Goal: Task Accomplishment & Management: Manage account settings

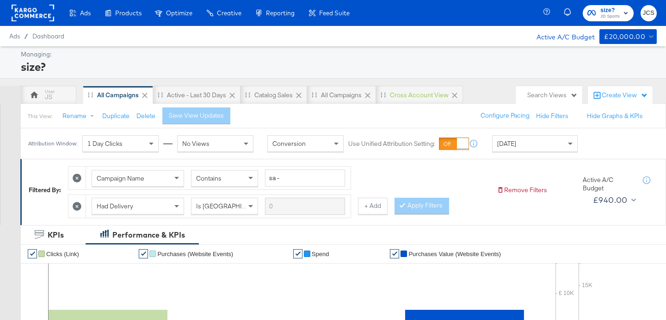
click at [324, 111] on div "This View: Rename Duplicate Delete Save View Updates Configure Pacing Hide Filt…" at bounding box center [343, 115] width 646 height 25
click at [558, 92] on div "Search Views" at bounding box center [552, 95] width 50 height 9
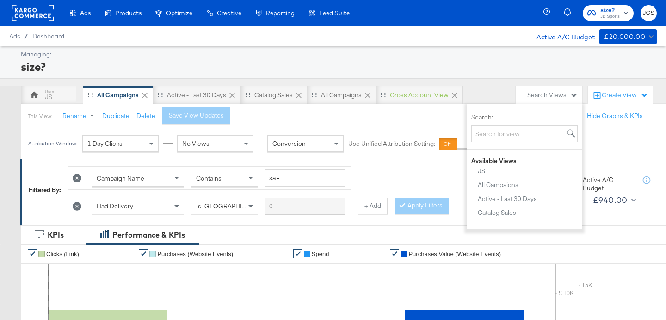
click at [542, 161] on div "Available Views" at bounding box center [525, 160] width 116 height 9
click at [29, 8] on rect at bounding box center [33, 13] width 43 height 17
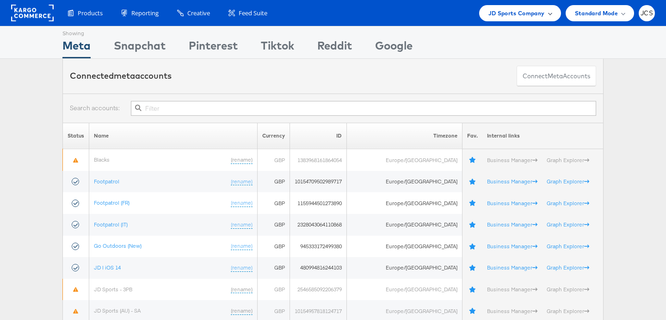
click at [517, 17] on span "JD Sports Company" at bounding box center [516, 13] width 56 height 10
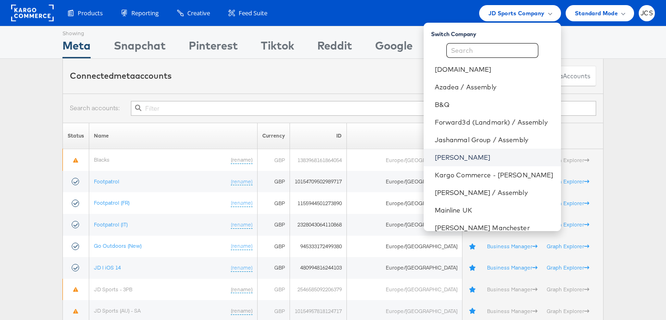
click at [439, 159] on link "[PERSON_NAME]" at bounding box center [494, 157] width 119 height 9
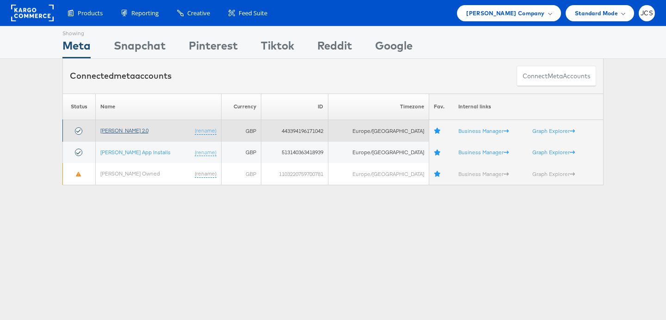
click at [128, 129] on link "John Lewis 2.0" at bounding box center [124, 130] width 48 height 7
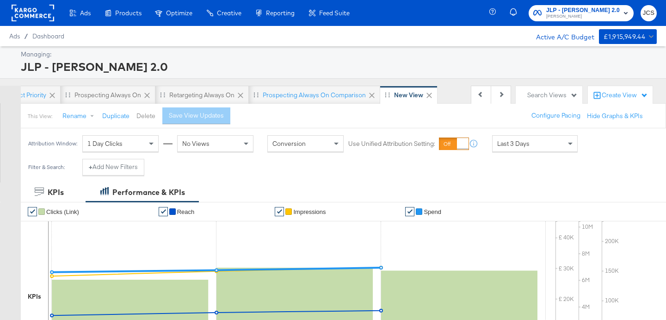
click at [142, 118] on button "Delete" at bounding box center [145, 115] width 19 height 9
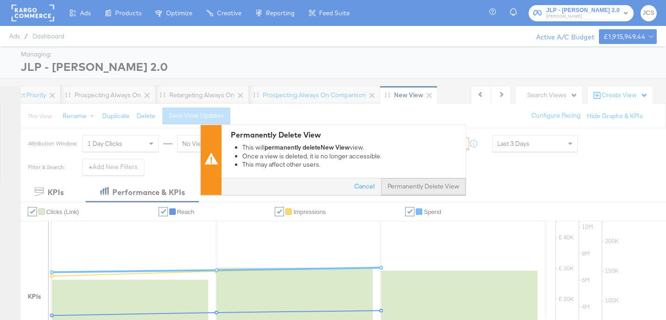
click at [431, 183] on button "Permanently Delete View" at bounding box center [423, 186] width 85 height 17
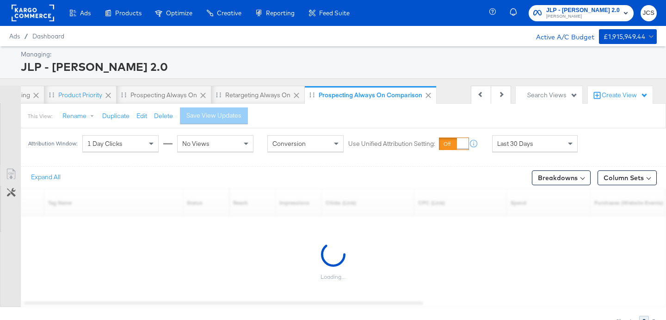
scroll to position [0, 221]
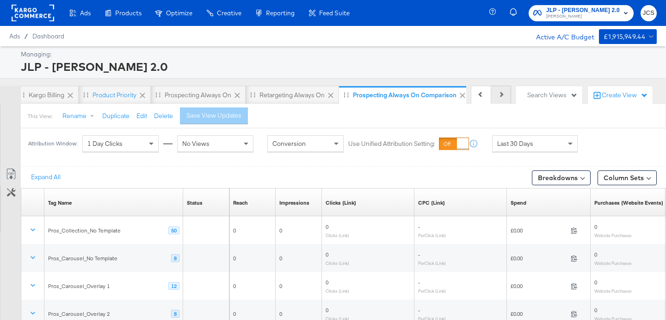
click at [499, 97] on button "Next" at bounding box center [501, 95] width 20 height 18
click at [499, 97] on div "Previous Next" at bounding box center [491, 95] width 40 height 18
click at [558, 93] on div "Search Views" at bounding box center [552, 95] width 50 height 9
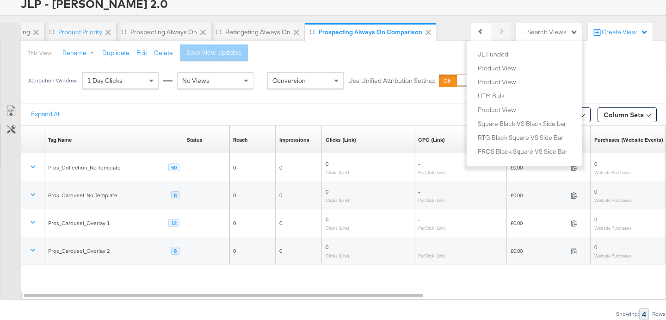
scroll to position [443, 0]
click at [509, 68] on div "Product View" at bounding box center [497, 66] width 38 height 6
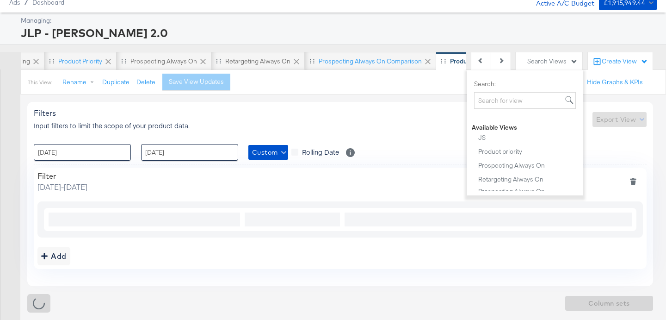
scroll to position [34, 0]
click at [201, 117] on div "Filters Input filters to limit the scope of your product data. Export View" at bounding box center [340, 119] width 613 height 22
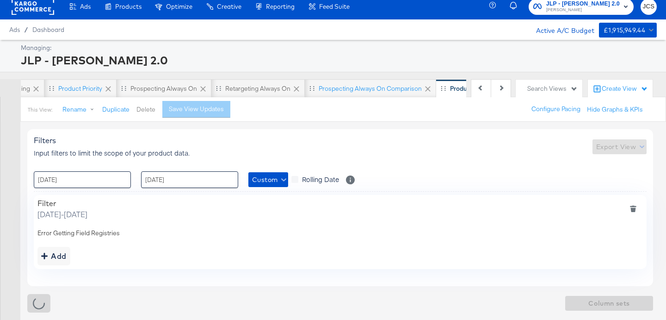
click at [144, 111] on button "Delete" at bounding box center [145, 109] width 19 height 9
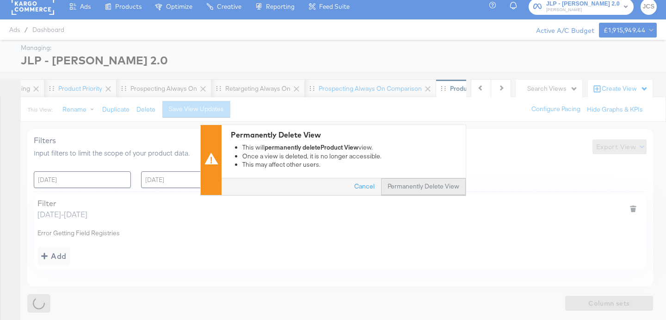
click at [415, 186] on button "Permanently Delete View" at bounding box center [423, 186] width 85 height 17
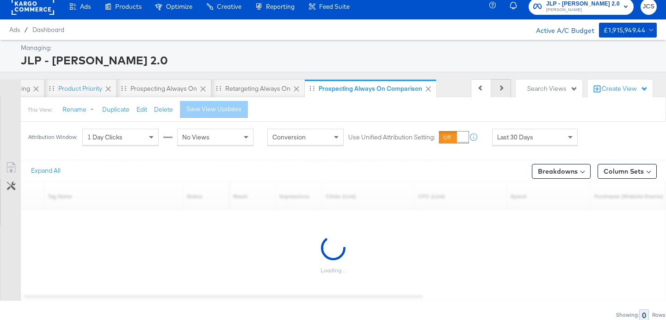
scroll to position [0, 221]
click at [532, 85] on div "Search Views" at bounding box center [552, 88] width 50 height 9
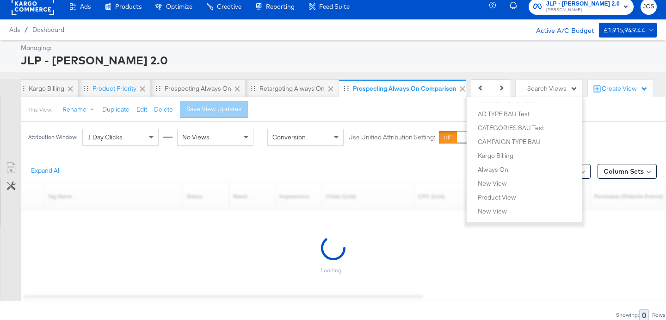
scroll to position [1351, 0]
click at [495, 116] on div "Product View" at bounding box center [497, 117] width 38 height 6
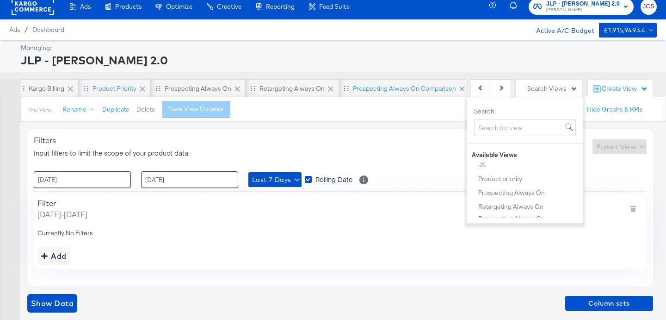
click at [146, 110] on button "Delete" at bounding box center [145, 109] width 19 height 9
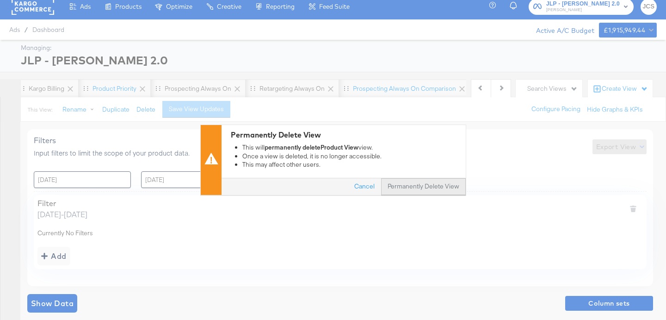
click at [440, 185] on button "Permanently Delete View" at bounding box center [423, 186] width 85 height 17
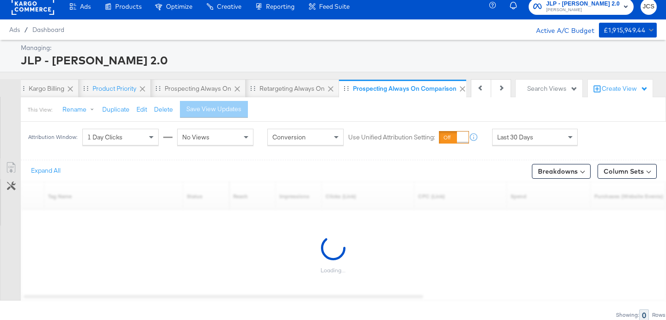
click at [549, 86] on div "Search Views" at bounding box center [552, 88] width 50 height 9
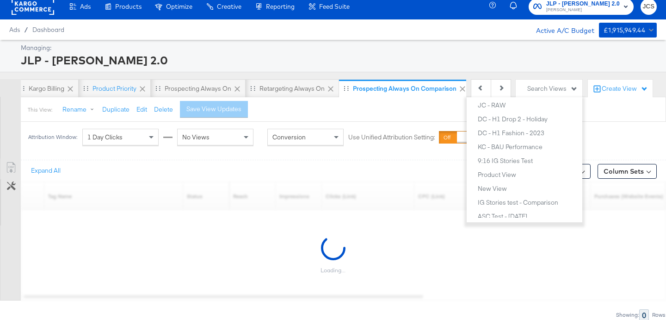
scroll to position [1337, 0]
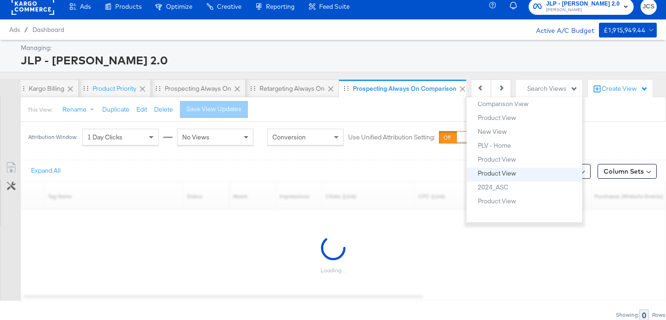
click at [508, 174] on div "Product View" at bounding box center [497, 173] width 38 height 6
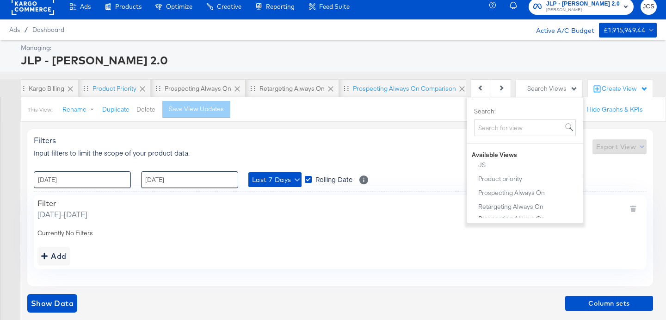
click at [145, 110] on button "Delete" at bounding box center [145, 109] width 19 height 9
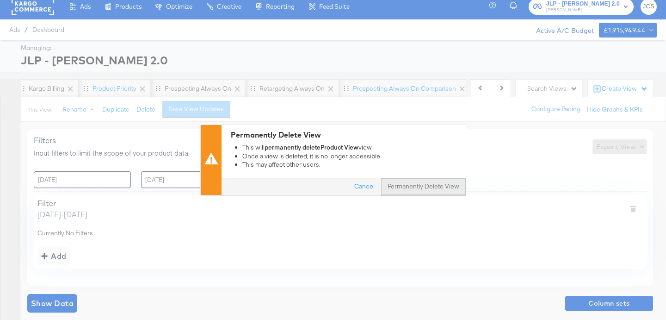
click at [415, 185] on button "Permanently Delete View" at bounding box center [423, 186] width 85 height 17
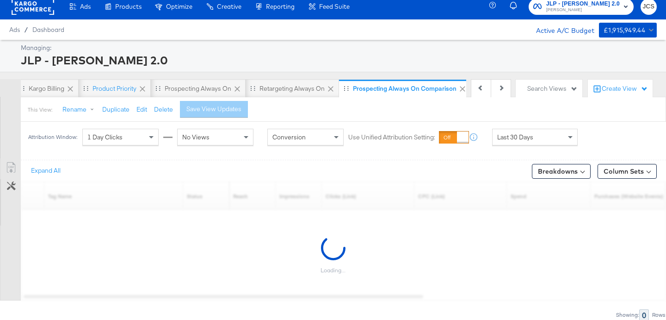
click at [404, 108] on div "This View: Rename Duplicate Edit Delete Save View Updates" at bounding box center [343, 109] width 646 height 25
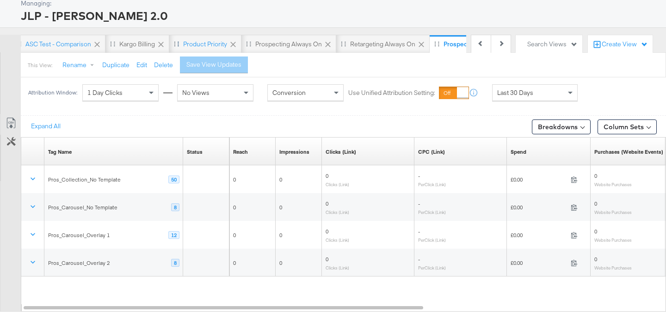
scroll to position [0, 255]
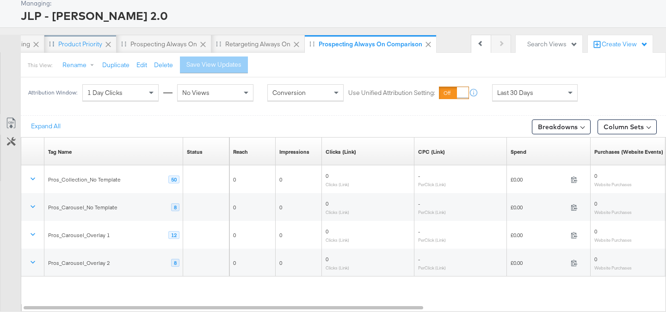
click at [93, 44] on div "Product priority" at bounding box center [80, 44] width 44 height 9
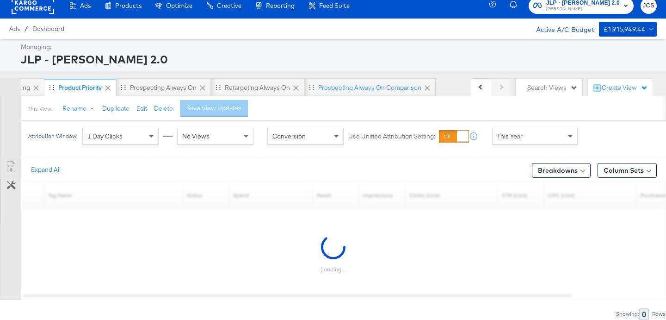
scroll to position [7, 0]
click at [344, 82] on div "Prospecting Always On Comparison" at bounding box center [369, 87] width 131 height 18
